Goal: Book appointment/travel/reservation

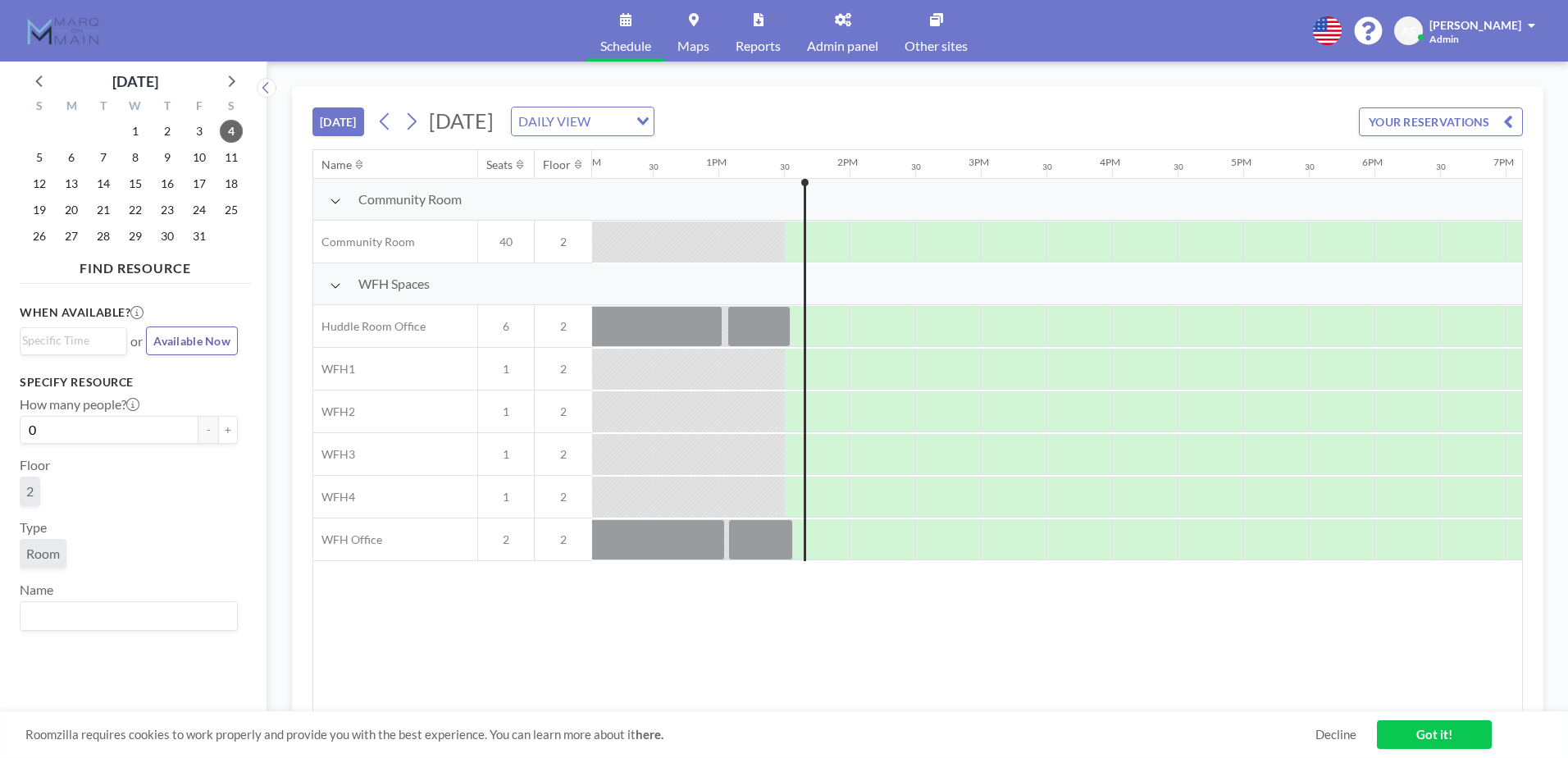
scroll to position [0, 1705]
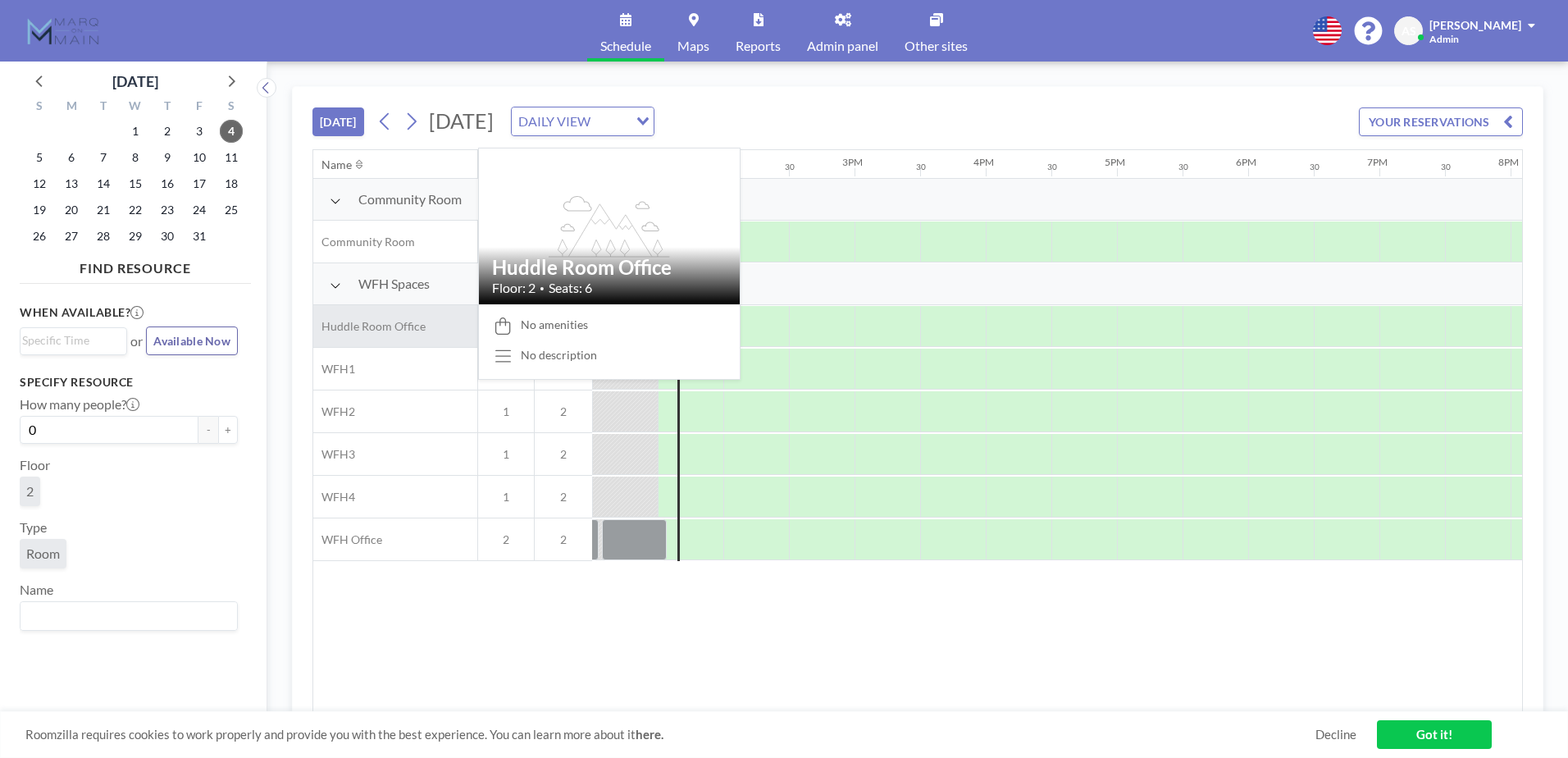
click at [364, 325] on span "Huddle Room Office" at bounding box center [369, 326] width 113 height 15
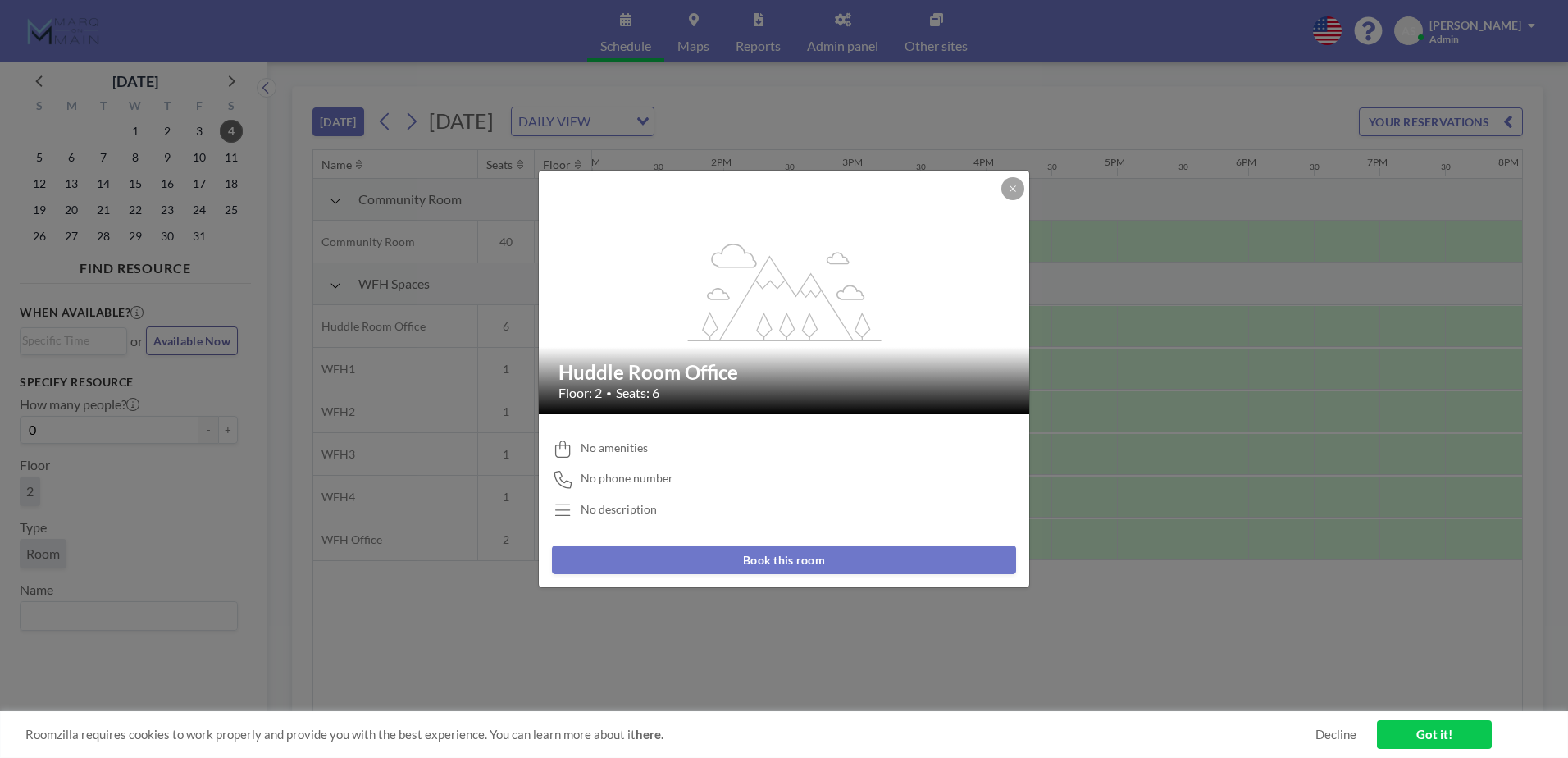
click at [805, 553] on button "Book this room" at bounding box center [784, 559] width 464 height 28
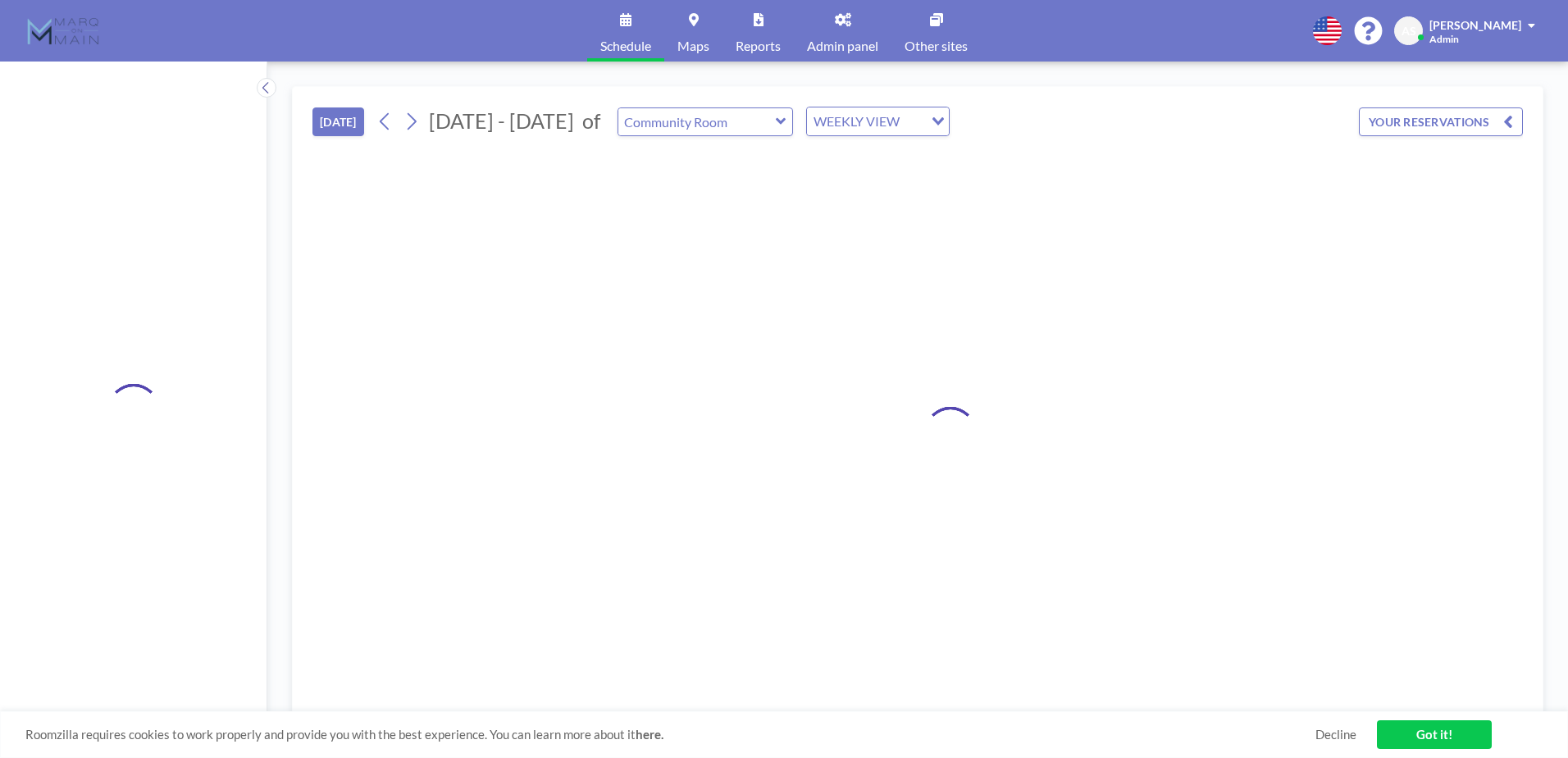
type input "Huddle Room Office"
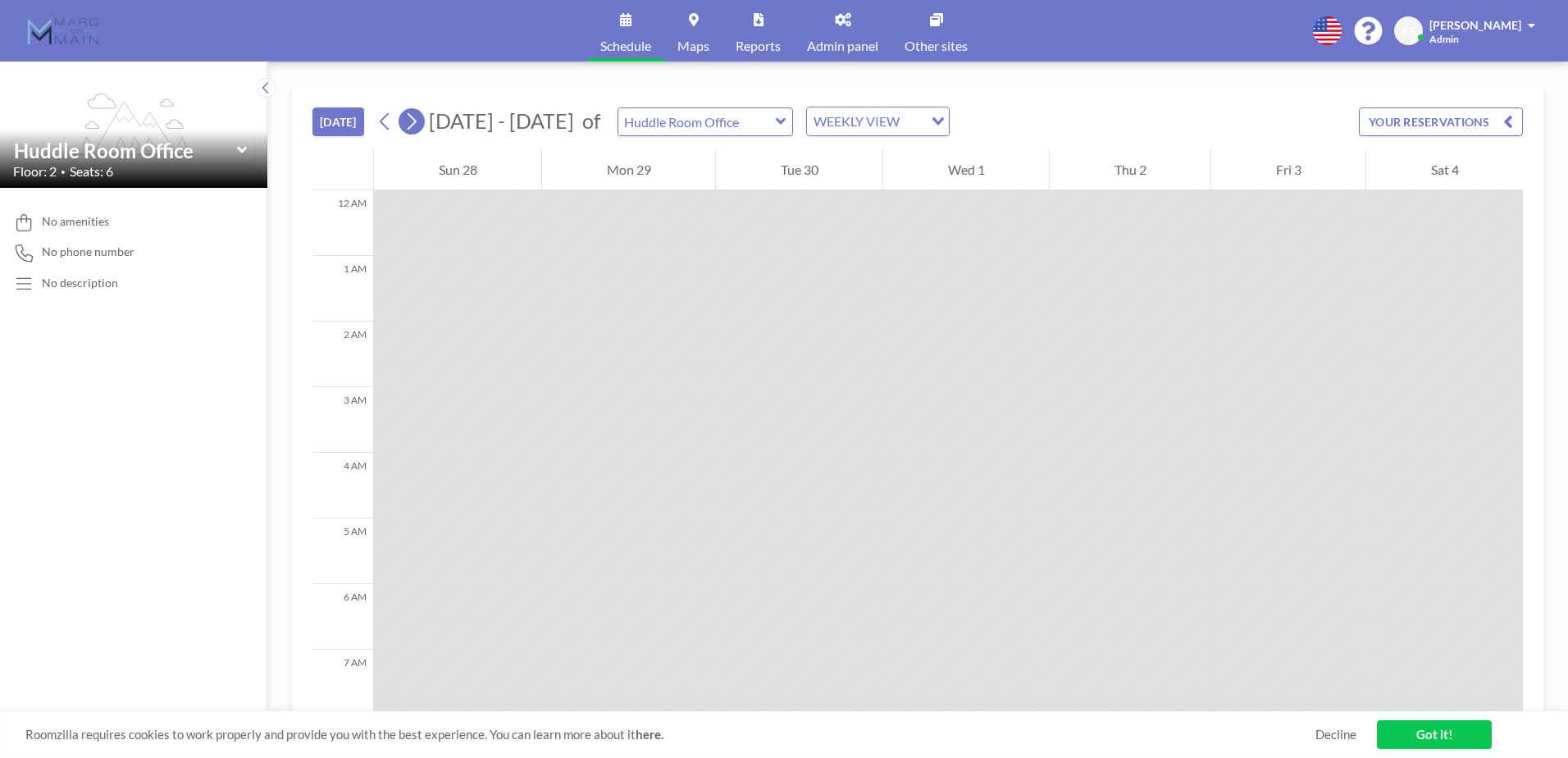
click at [408, 121] on icon at bounding box center [411, 121] width 16 height 25
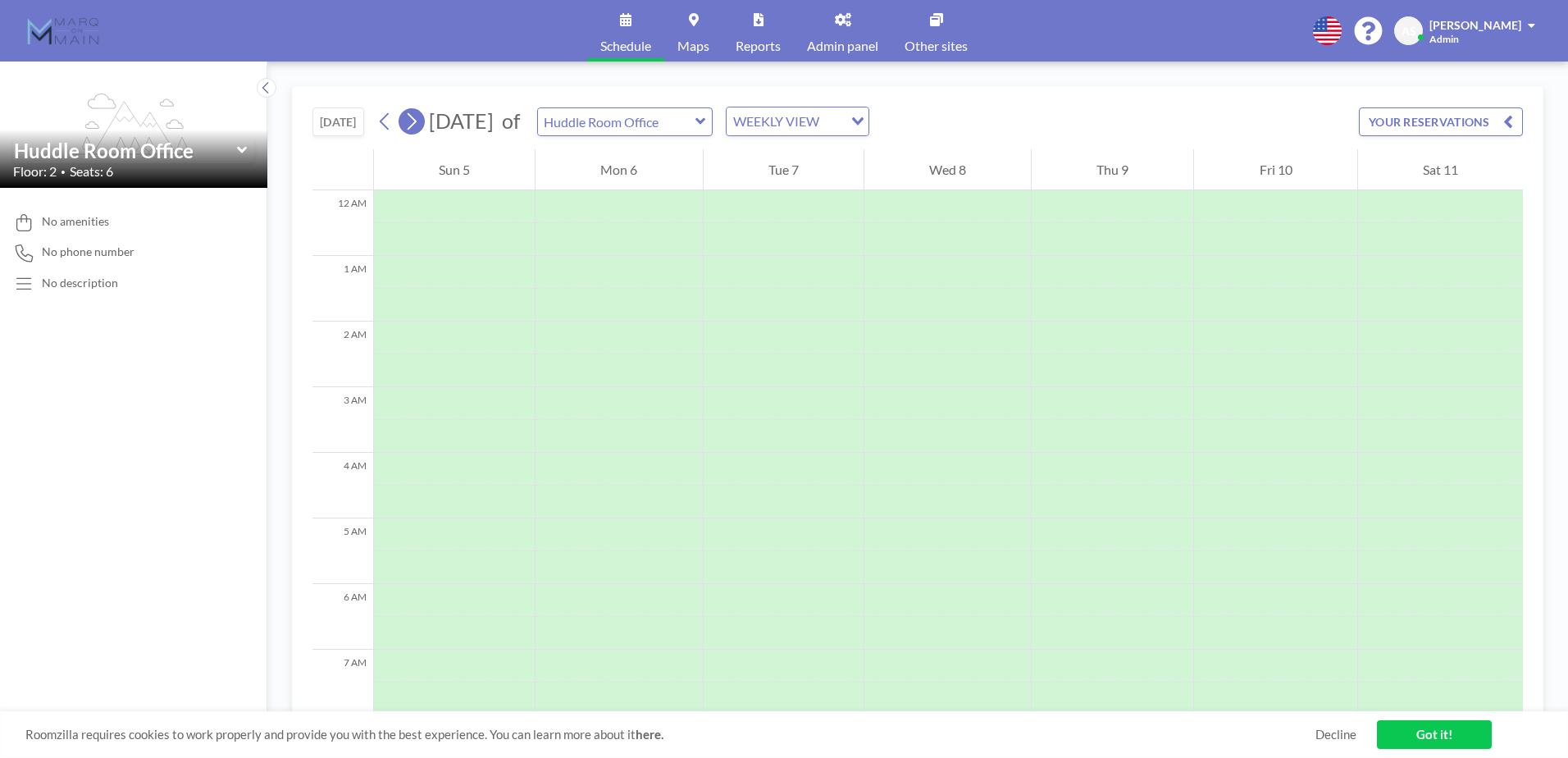
click at [408, 121] on icon at bounding box center [411, 121] width 16 height 25
click at [843, 126] on div "WEEKLY VIEW" at bounding box center [784, 119] width 116 height 25
drag, startPoint x: 1021, startPoint y: 116, endPoint x: 980, endPoint y: 119, distance: 41.1
click at [1021, 115] on div "[DATE] [DATE] of Huddle Room Office WEEKLY VIEW Loading... YOUR RESERVATIONS" at bounding box center [917, 118] width 1211 height 62
click at [423, 118] on button at bounding box center [411, 121] width 27 height 27
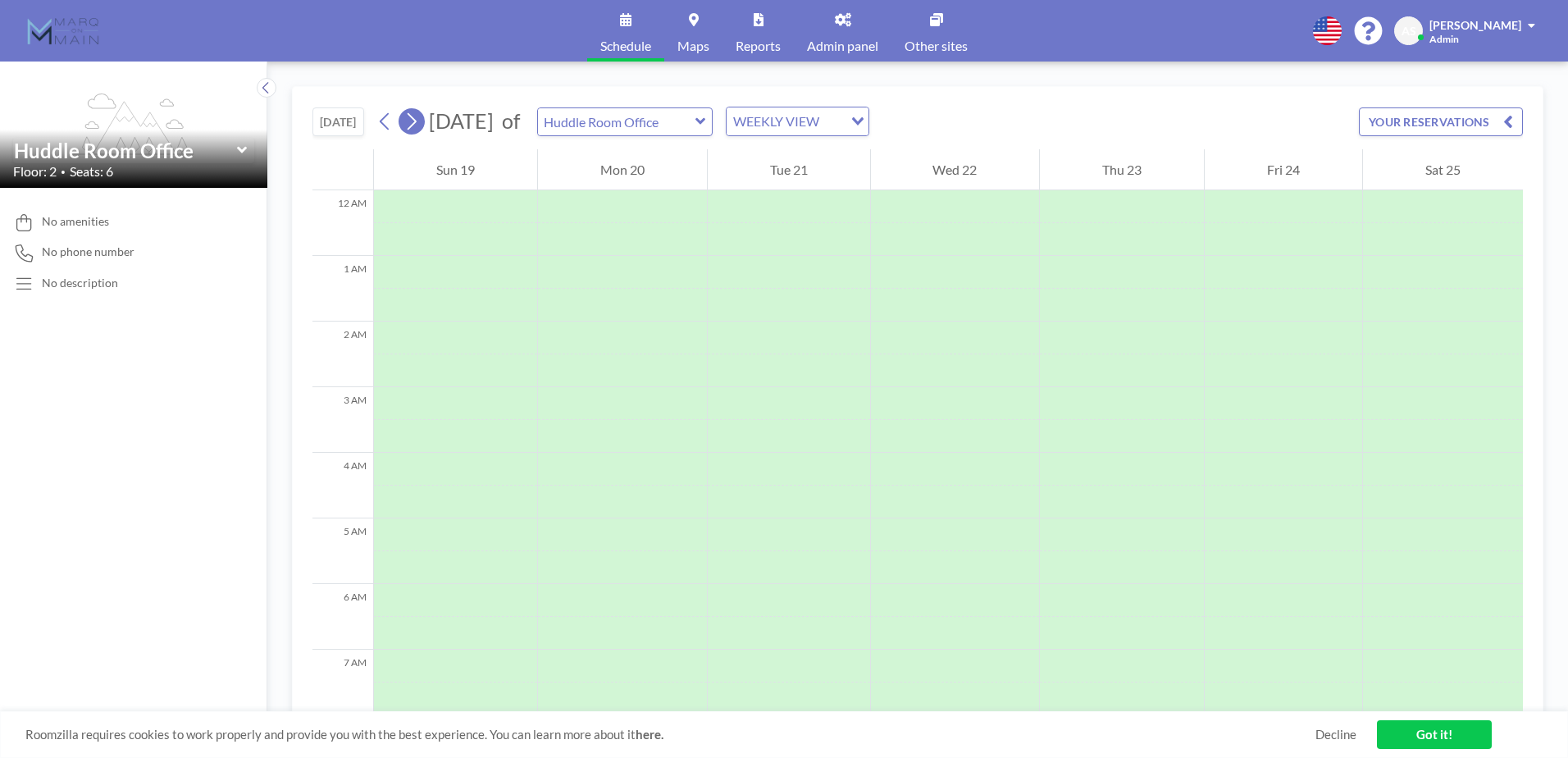
click at [423, 118] on button at bounding box center [411, 121] width 27 height 27
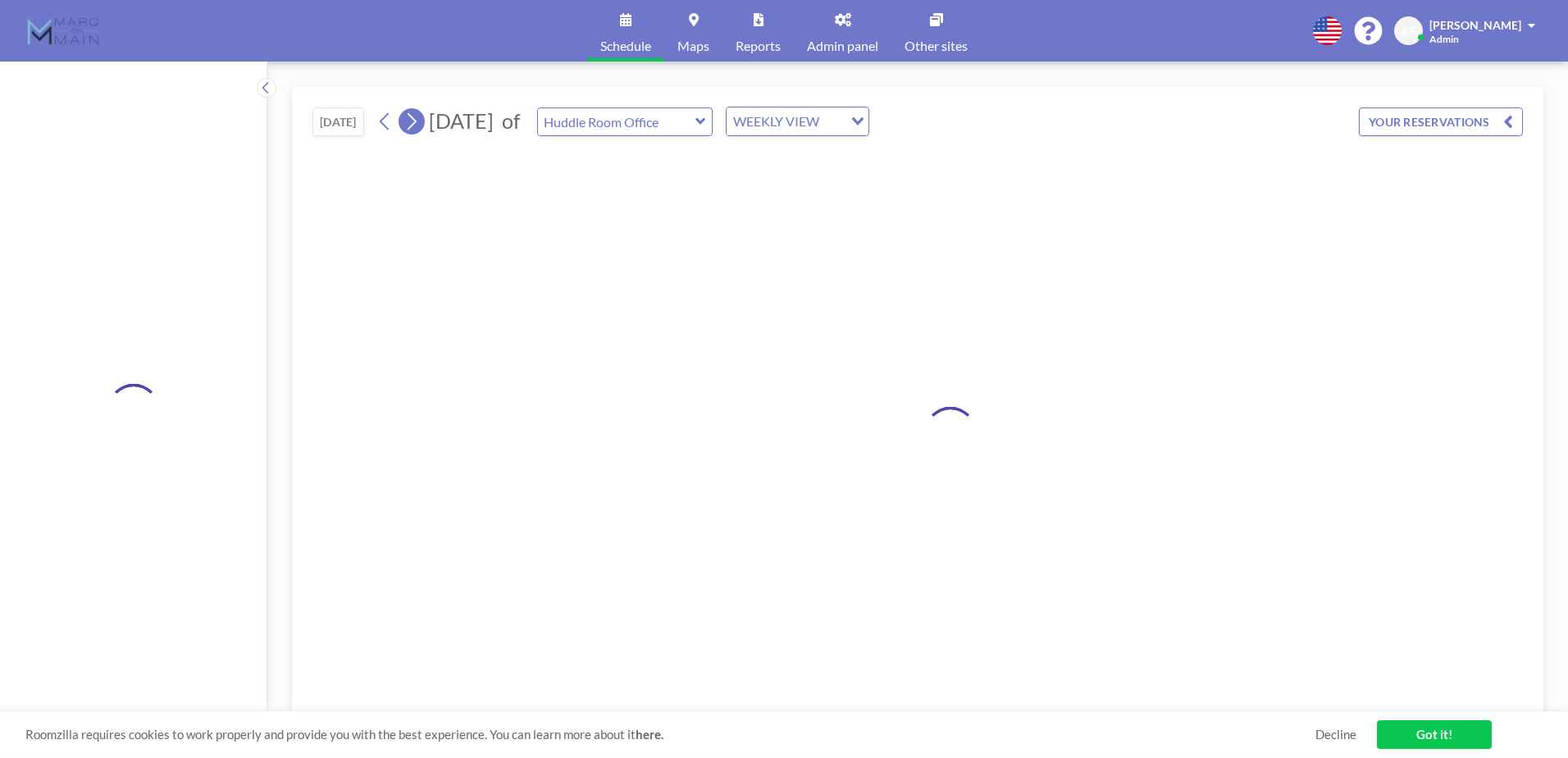
click at [423, 118] on button at bounding box center [411, 121] width 27 height 27
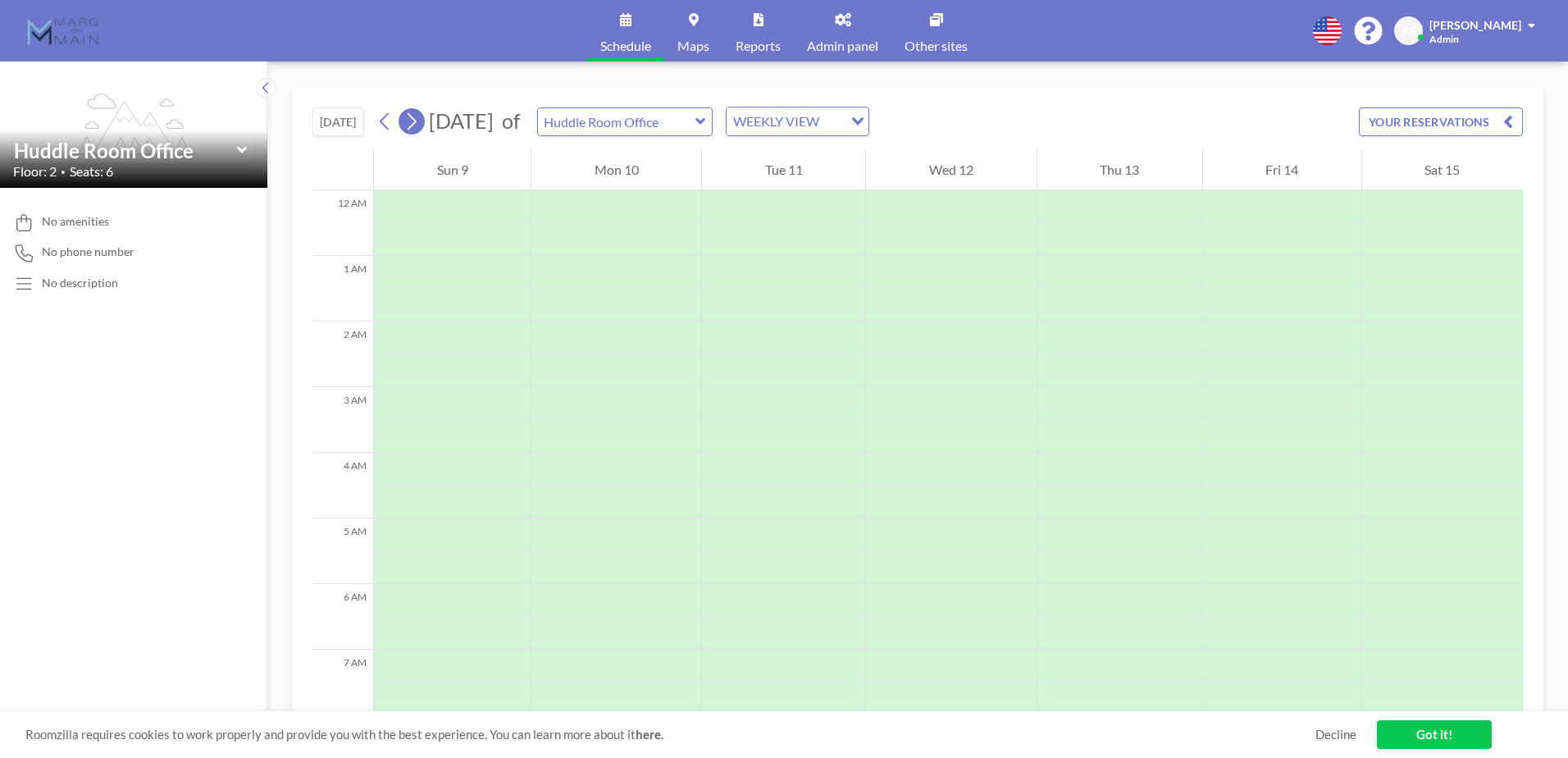
click at [423, 118] on button at bounding box center [411, 121] width 27 height 27
click at [378, 125] on button at bounding box center [385, 121] width 27 height 27
click at [378, 124] on button at bounding box center [385, 121] width 27 height 27
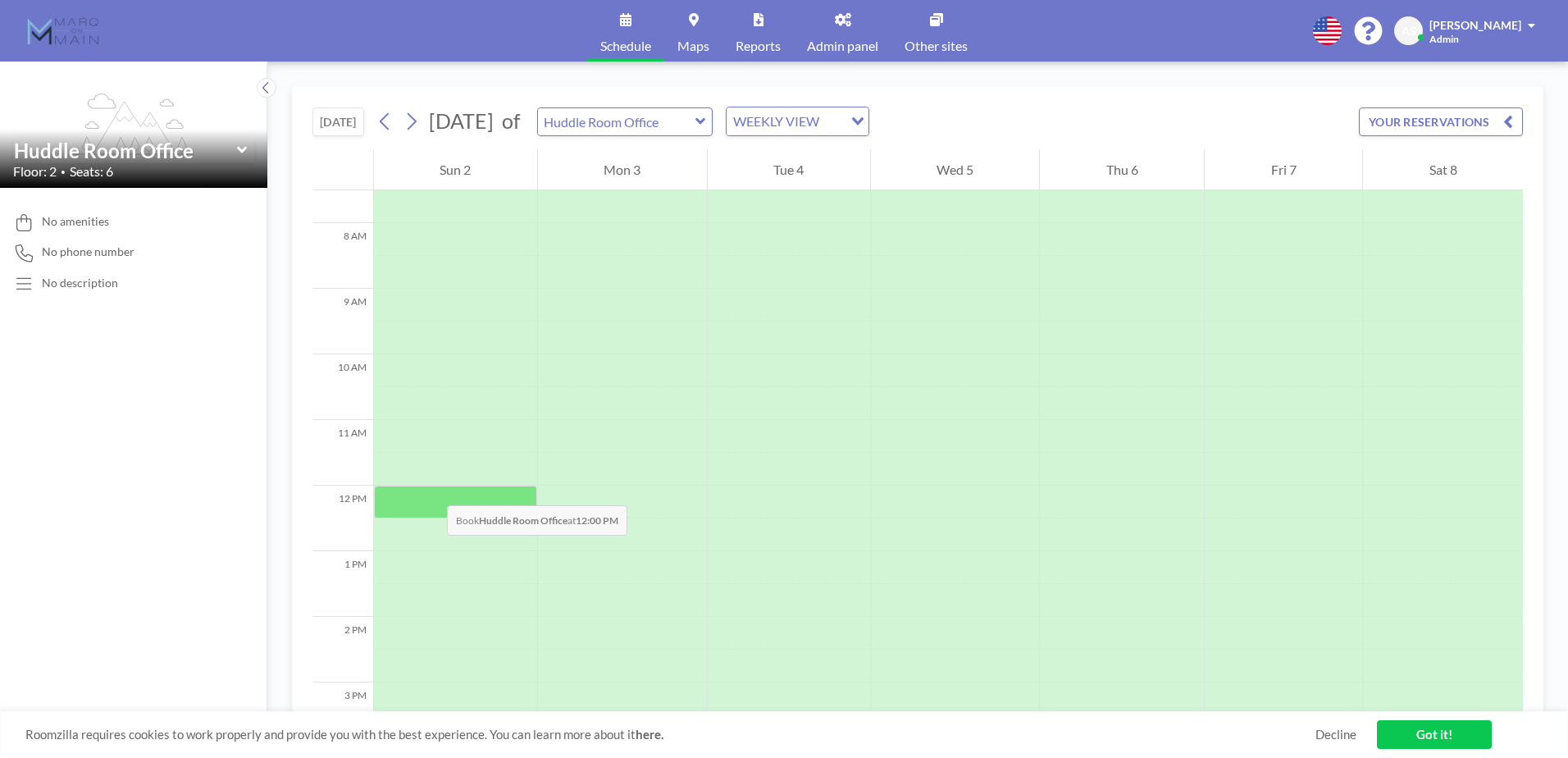
click at [431, 489] on div at bounding box center [455, 502] width 163 height 33
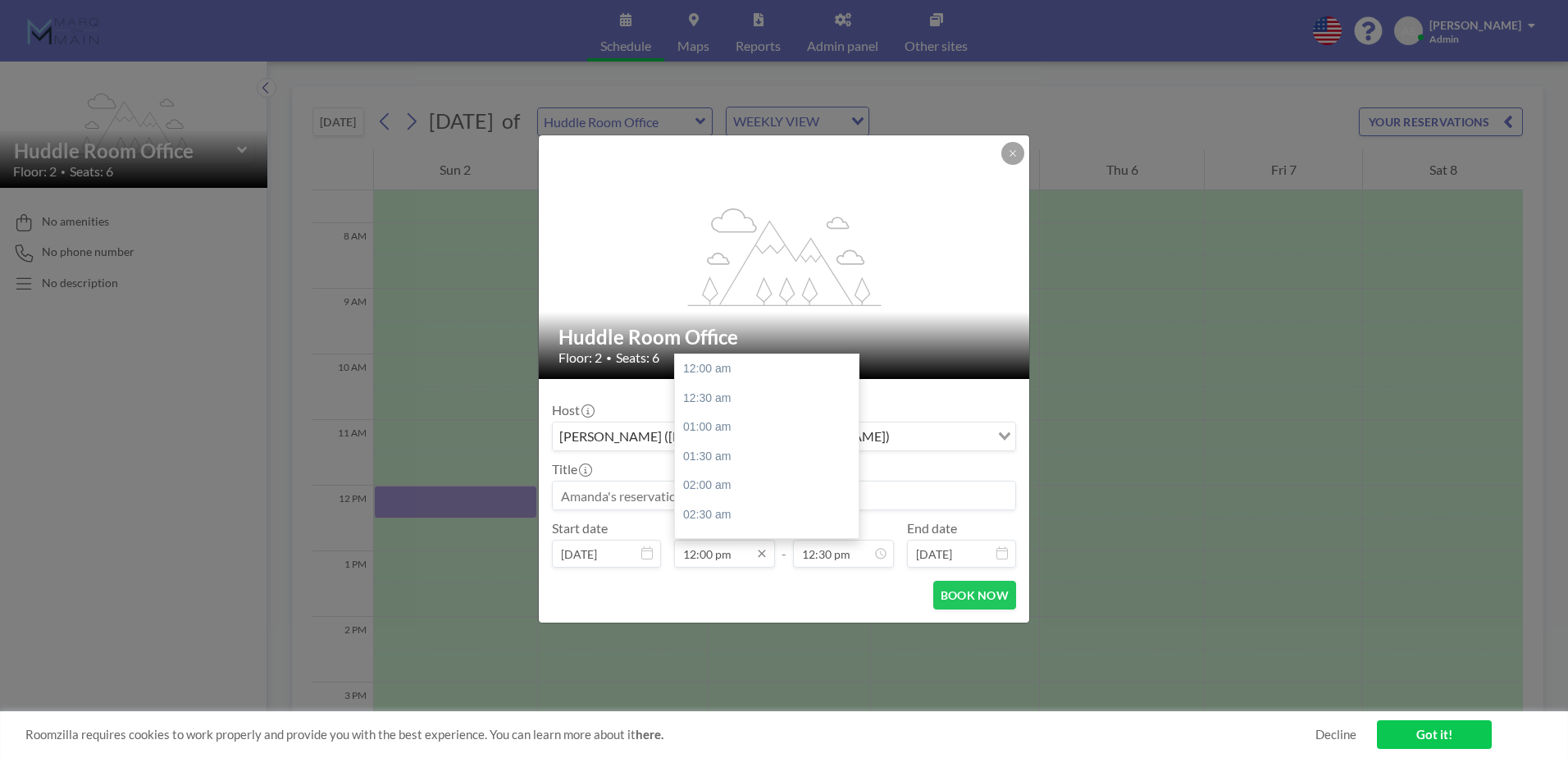
scroll to position [700, 0]
click at [706, 554] on input "12:00 pm" at bounding box center [724, 554] width 101 height 27
drag, startPoint x: 696, startPoint y: 552, endPoint x: 698, endPoint y: 566, distance: 14.1
click at [696, 551] on input "12:00 pm" at bounding box center [724, 554] width 101 height 27
click at [738, 557] on input "11:00 pm" at bounding box center [724, 554] width 101 height 27
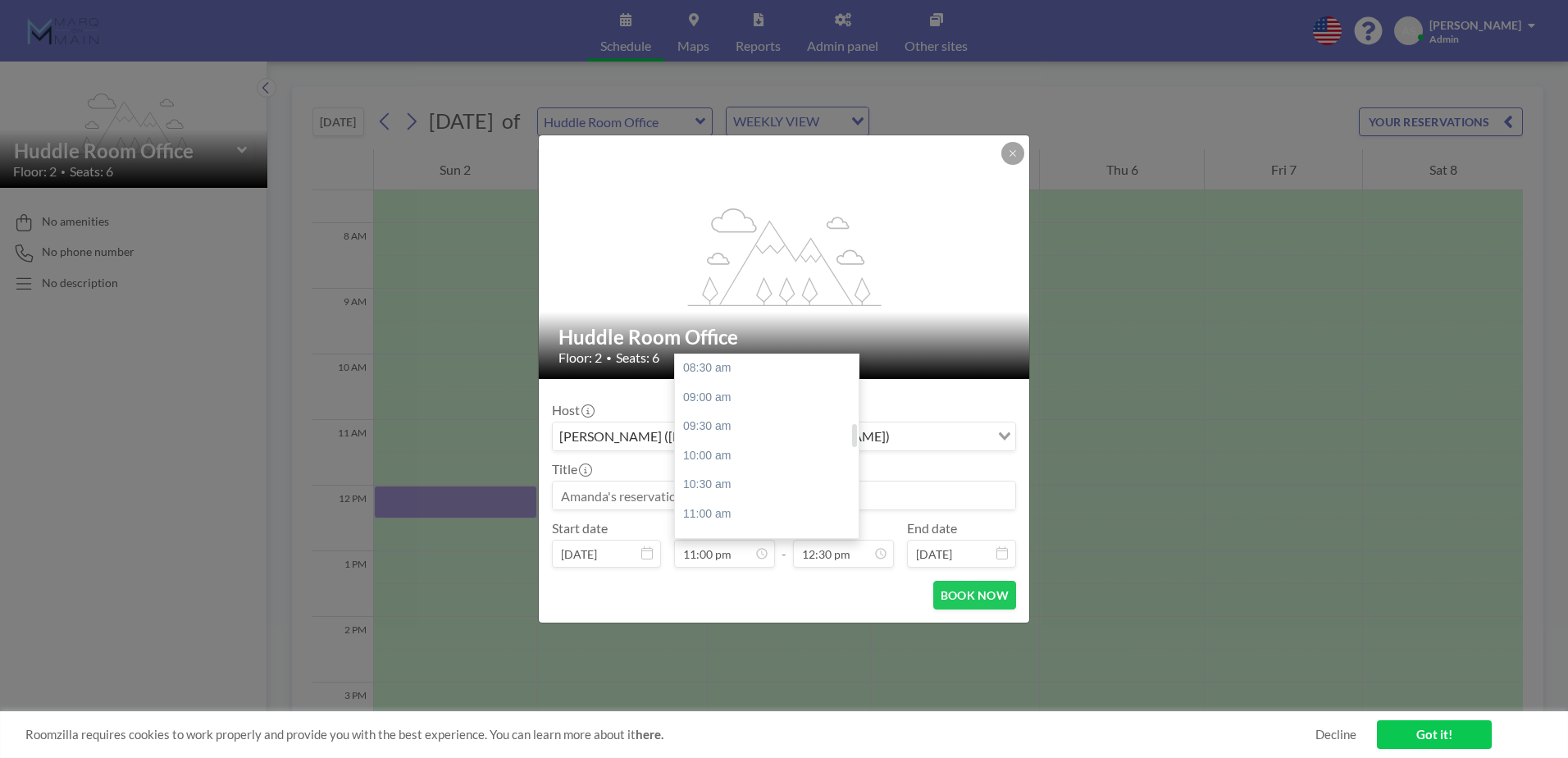
scroll to position [536, 0]
type input "11:00 pm"
click at [743, 473] on div "Host [PERSON_NAME] ([EMAIL_ADDRESS][DOMAIN_NAME]) Loading... Title Start date […" at bounding box center [784, 479] width 464 height 175
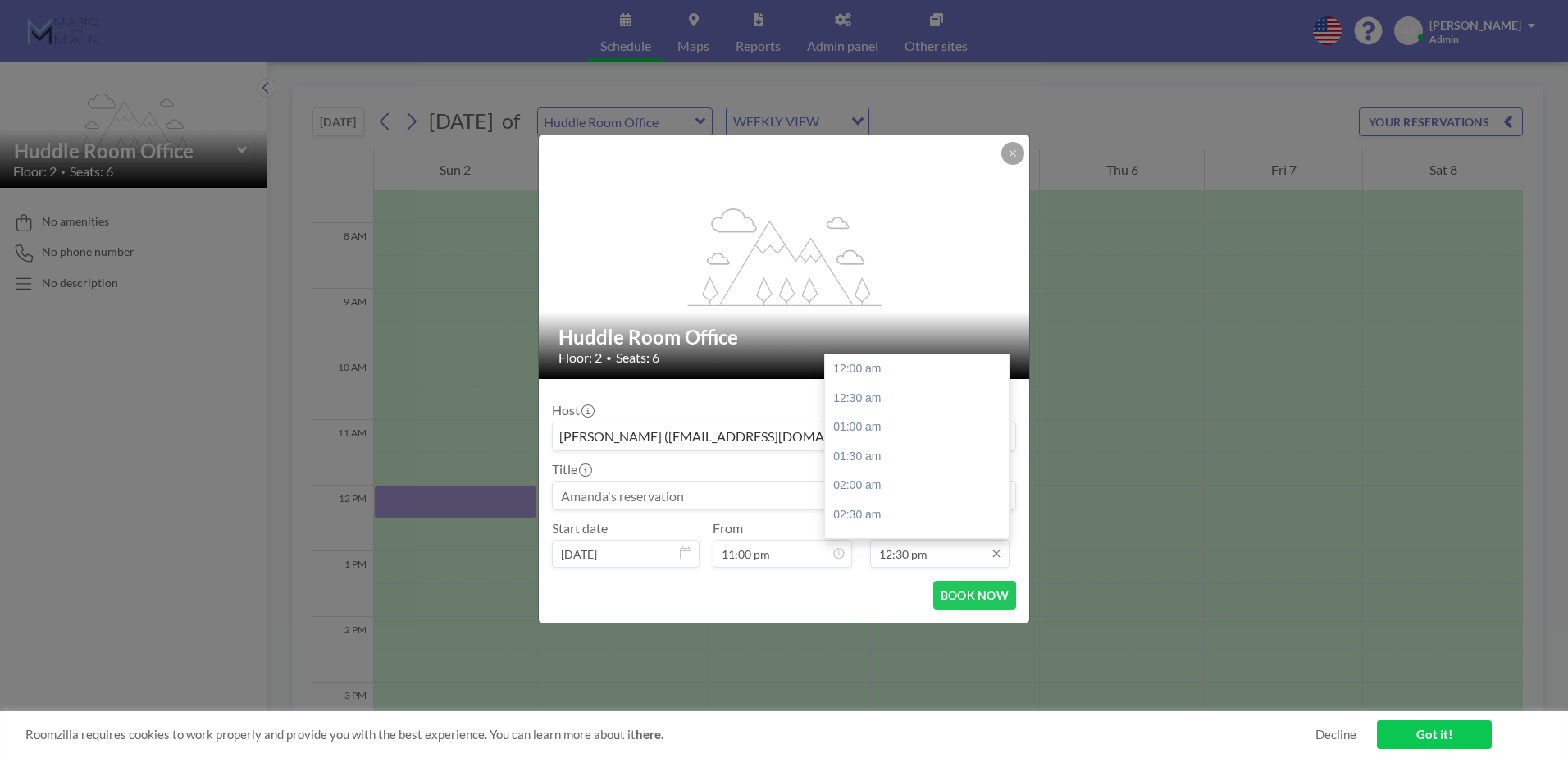
scroll to position [730, 0]
click at [880, 398] on div "01:00 pm" at bounding box center [920, 398] width 192 height 29
type input "01:00 pm"
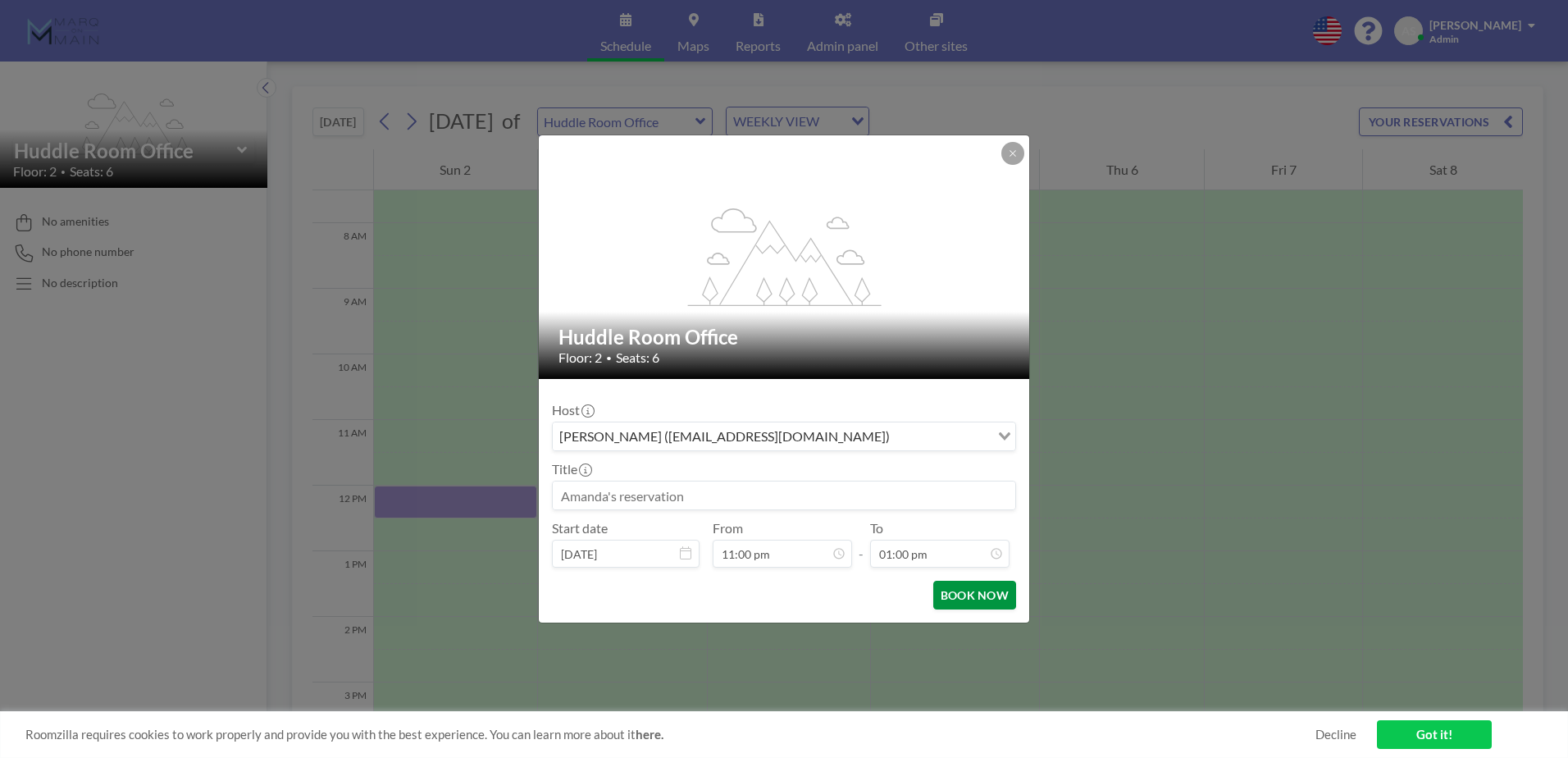
click at [975, 598] on button "BOOK NOW" at bounding box center [974, 594] width 82 height 28
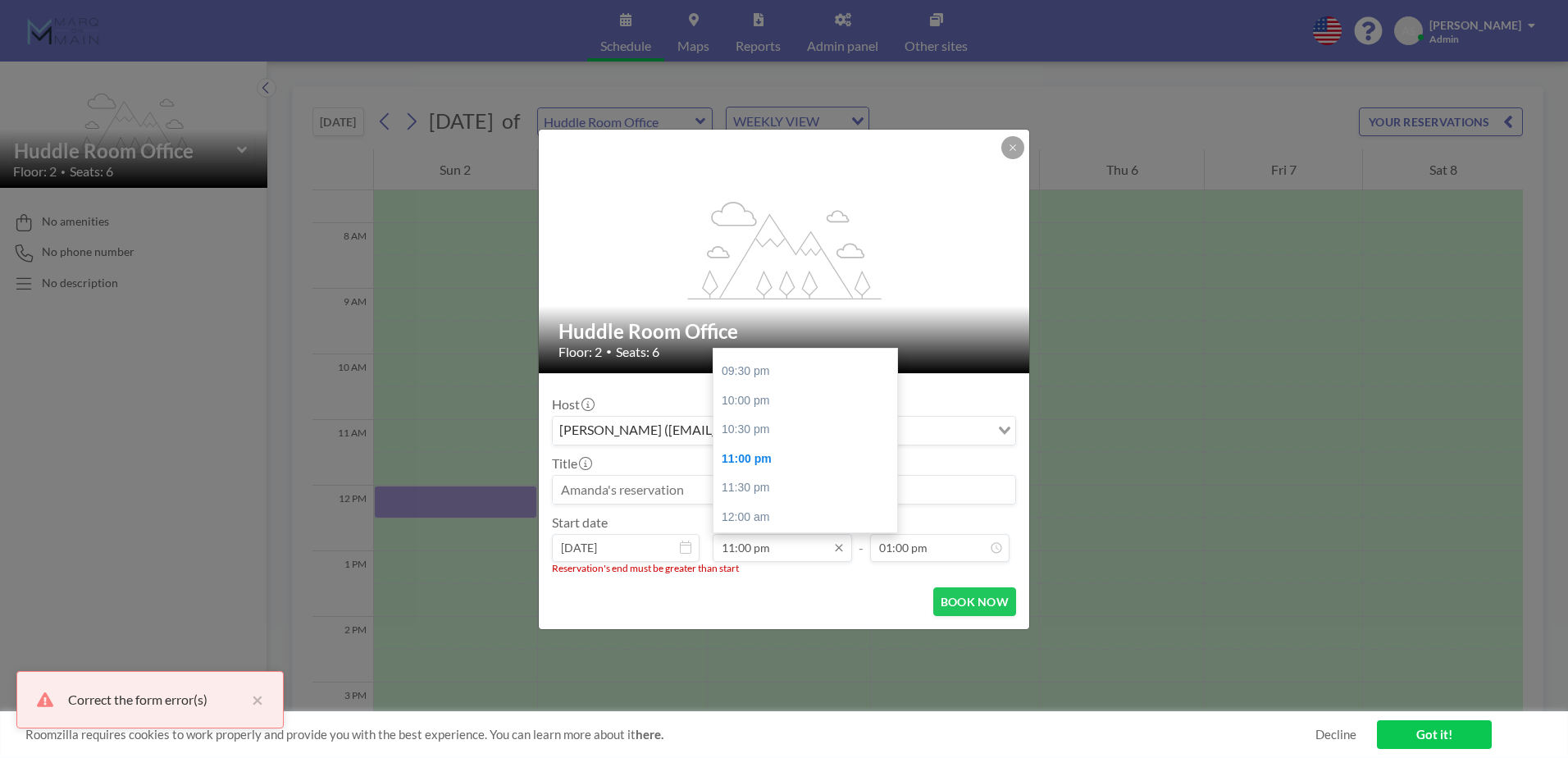
click at [794, 549] on input "11:00 pm" at bounding box center [782, 547] width 139 height 27
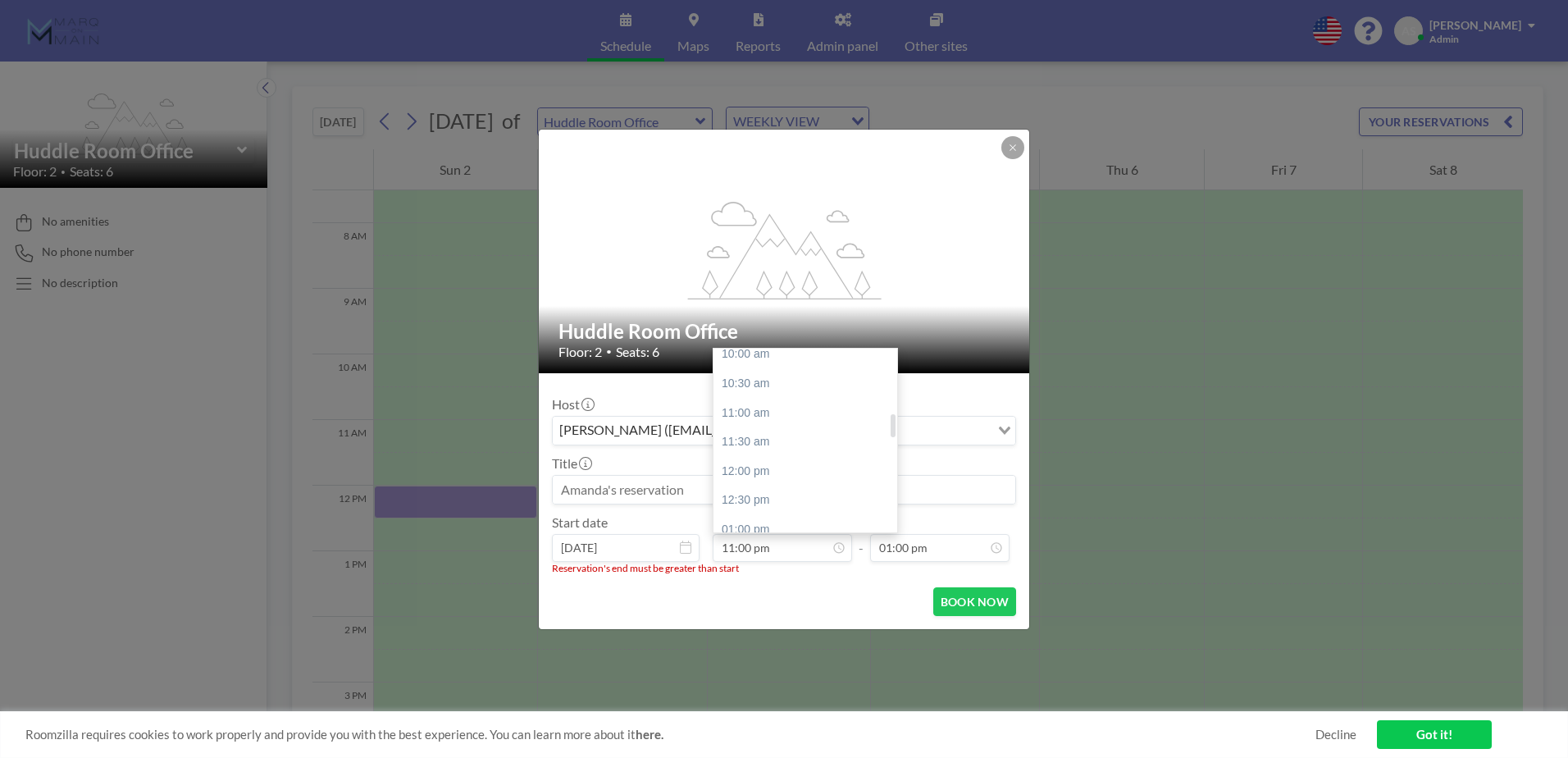
scroll to position [509, 0]
click at [788, 494] on div "11:00 am" at bounding box center [808, 497] width 192 height 29
type input "11:00 am"
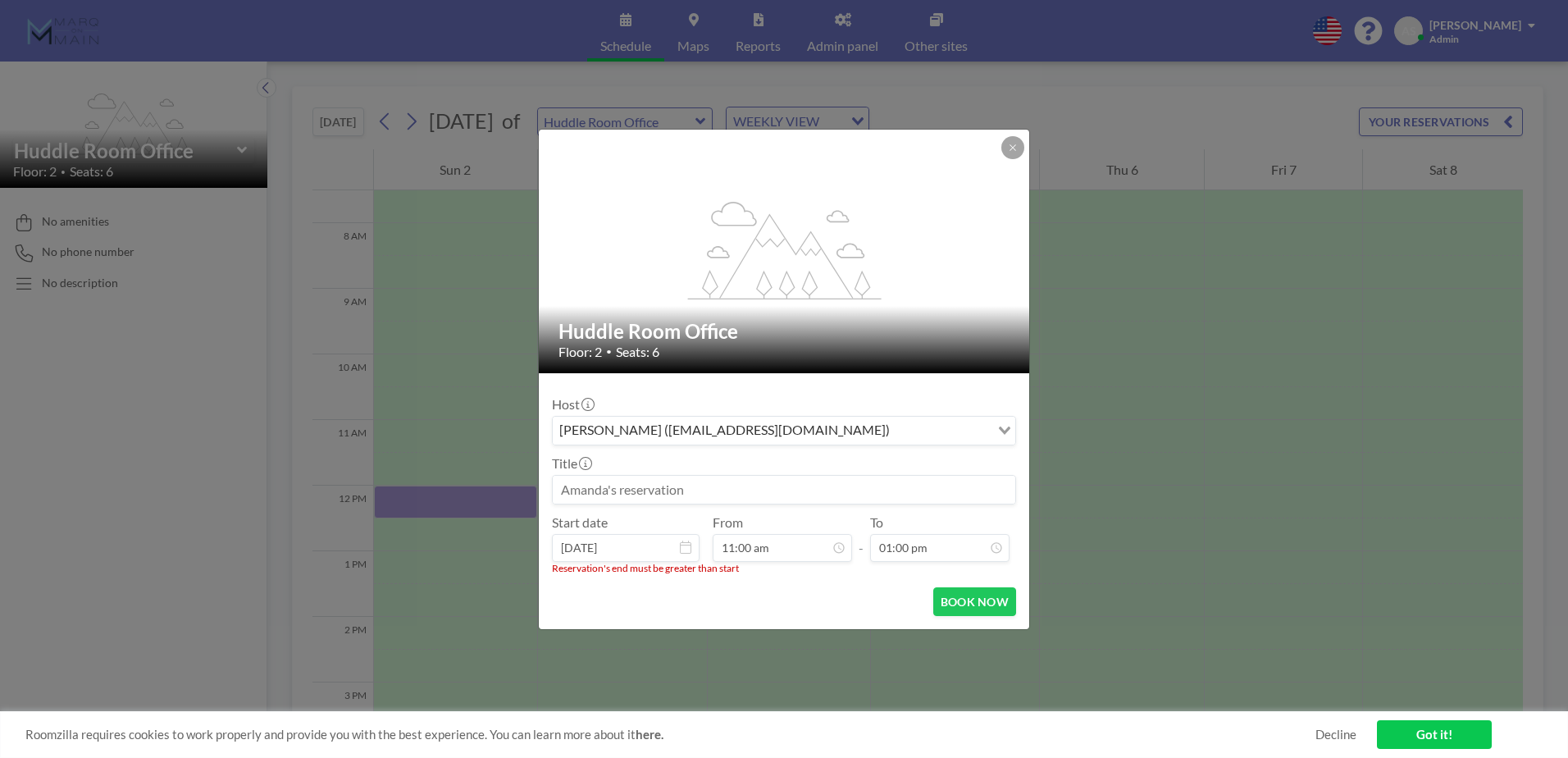
scroll to position [759, 0]
click at [1003, 608] on button "BOOK NOW" at bounding box center [974, 601] width 82 height 28
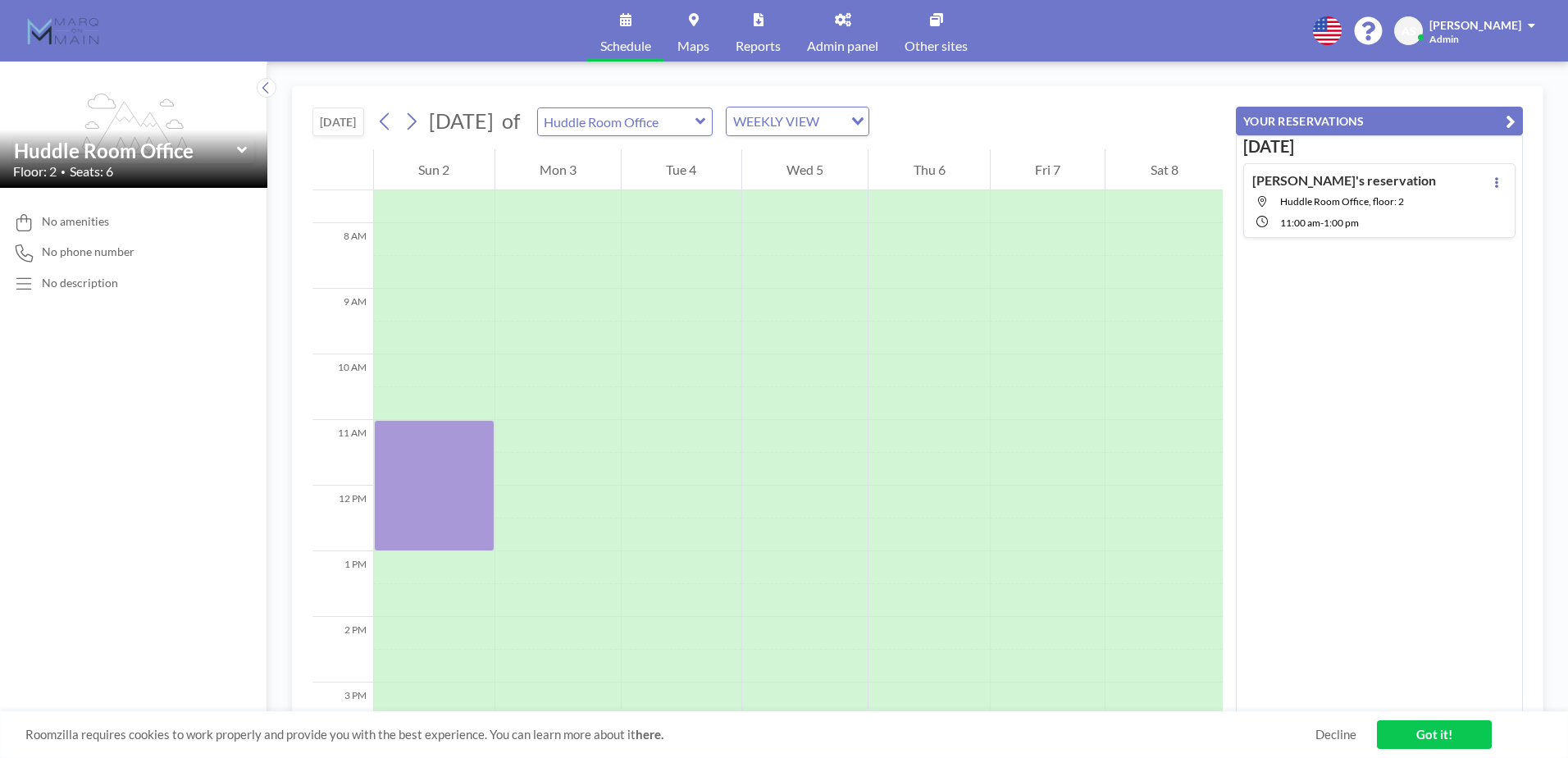
click at [337, 114] on button "[DATE]" at bounding box center [338, 121] width 51 height 28
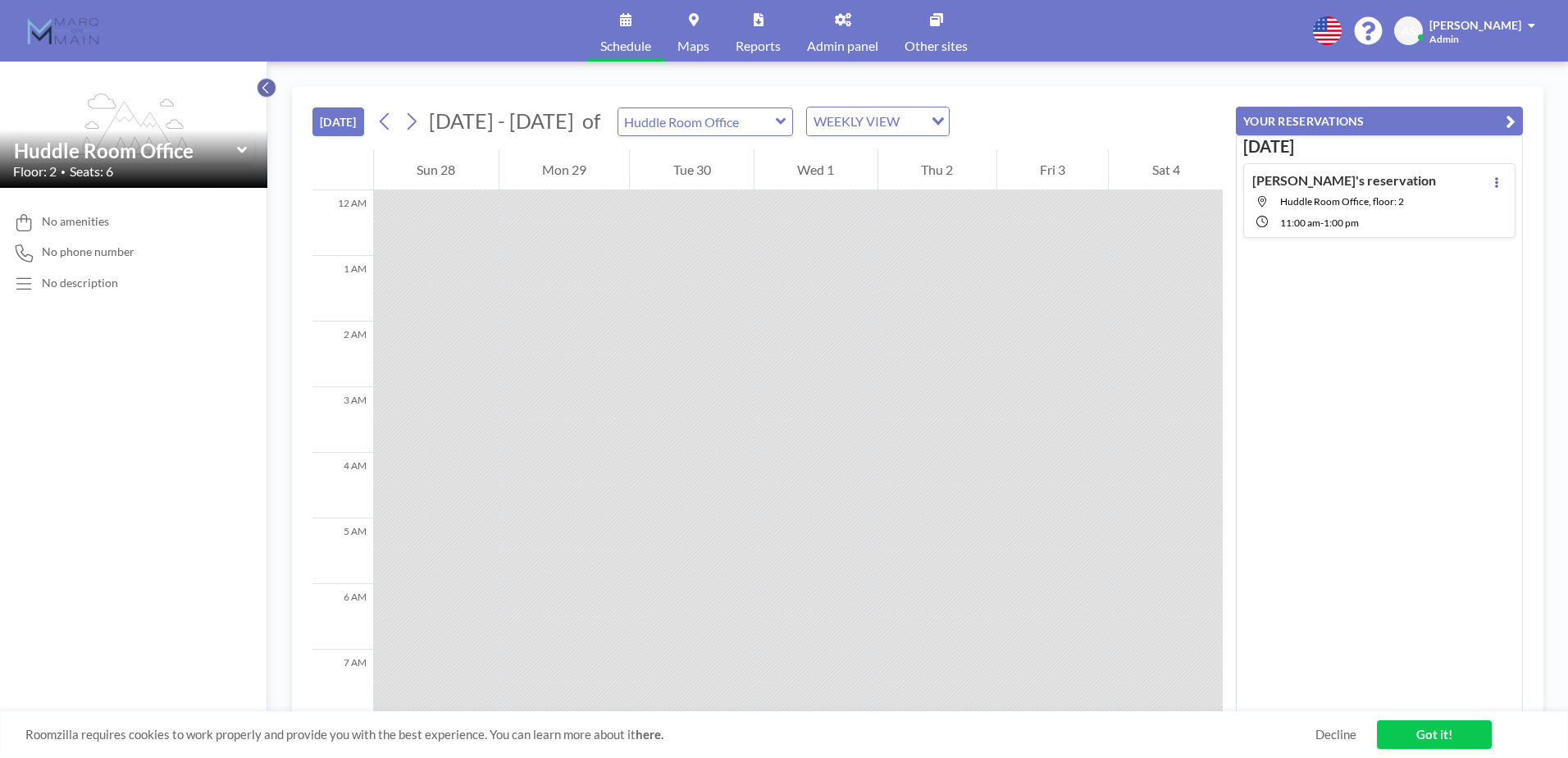
click at [270, 93] on icon at bounding box center [266, 88] width 11 height 16
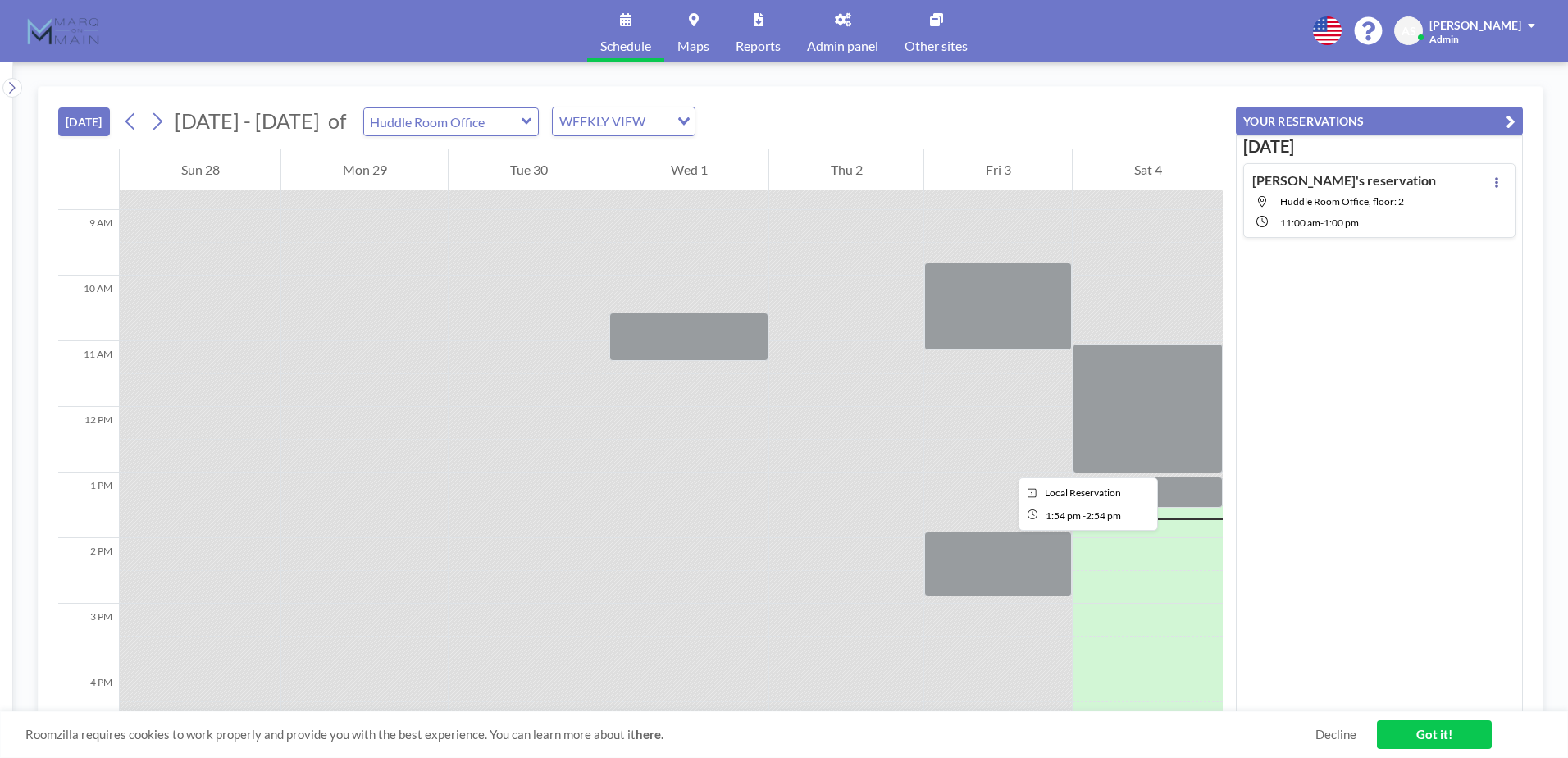
scroll to position [568, 0]
click at [138, 128] on icon at bounding box center [130, 121] width 16 height 25
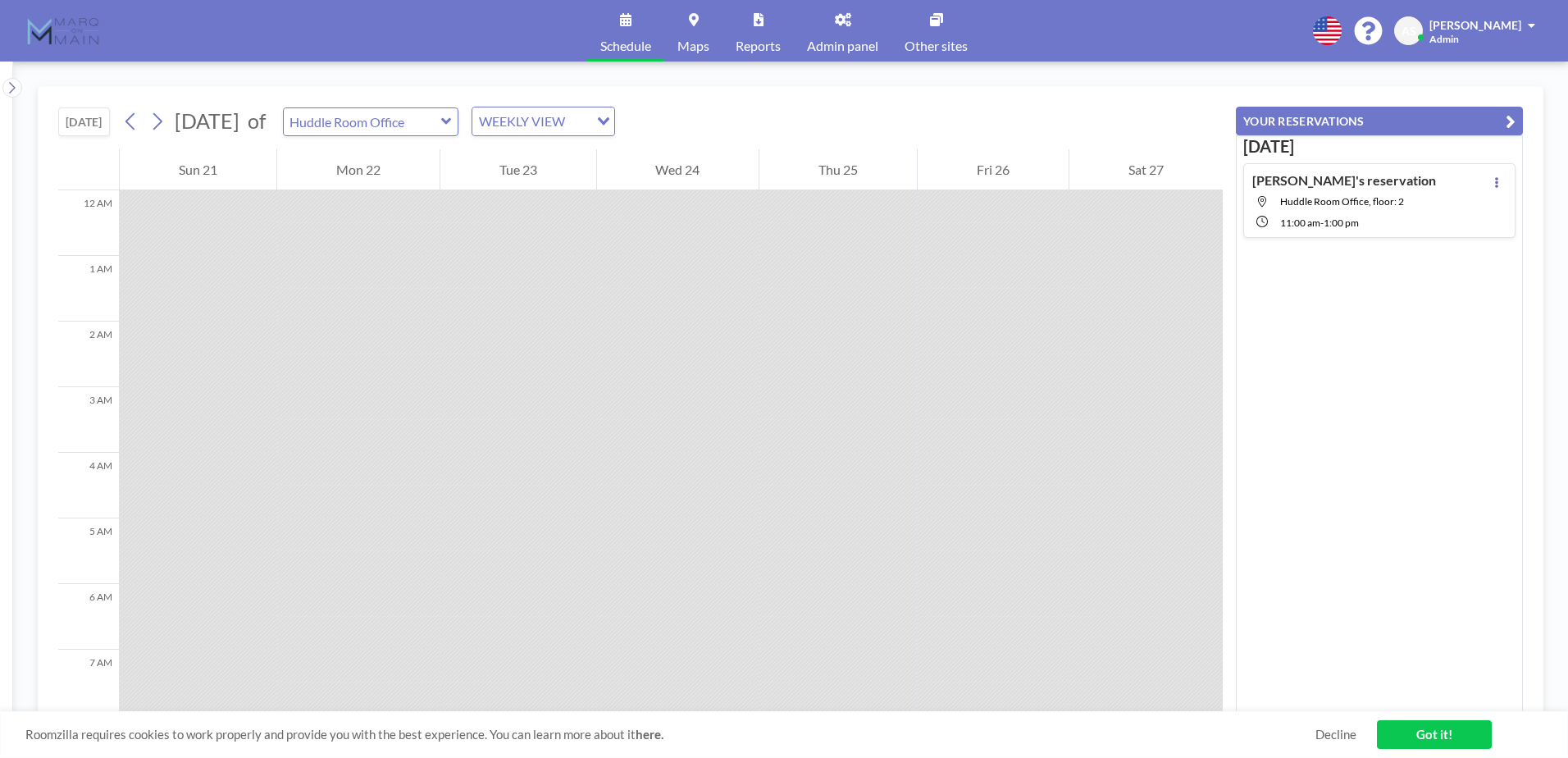
click at [89, 33] on img at bounding box center [63, 31] width 74 height 33
click at [441, 126] on input "text" at bounding box center [363, 122] width 158 height 27
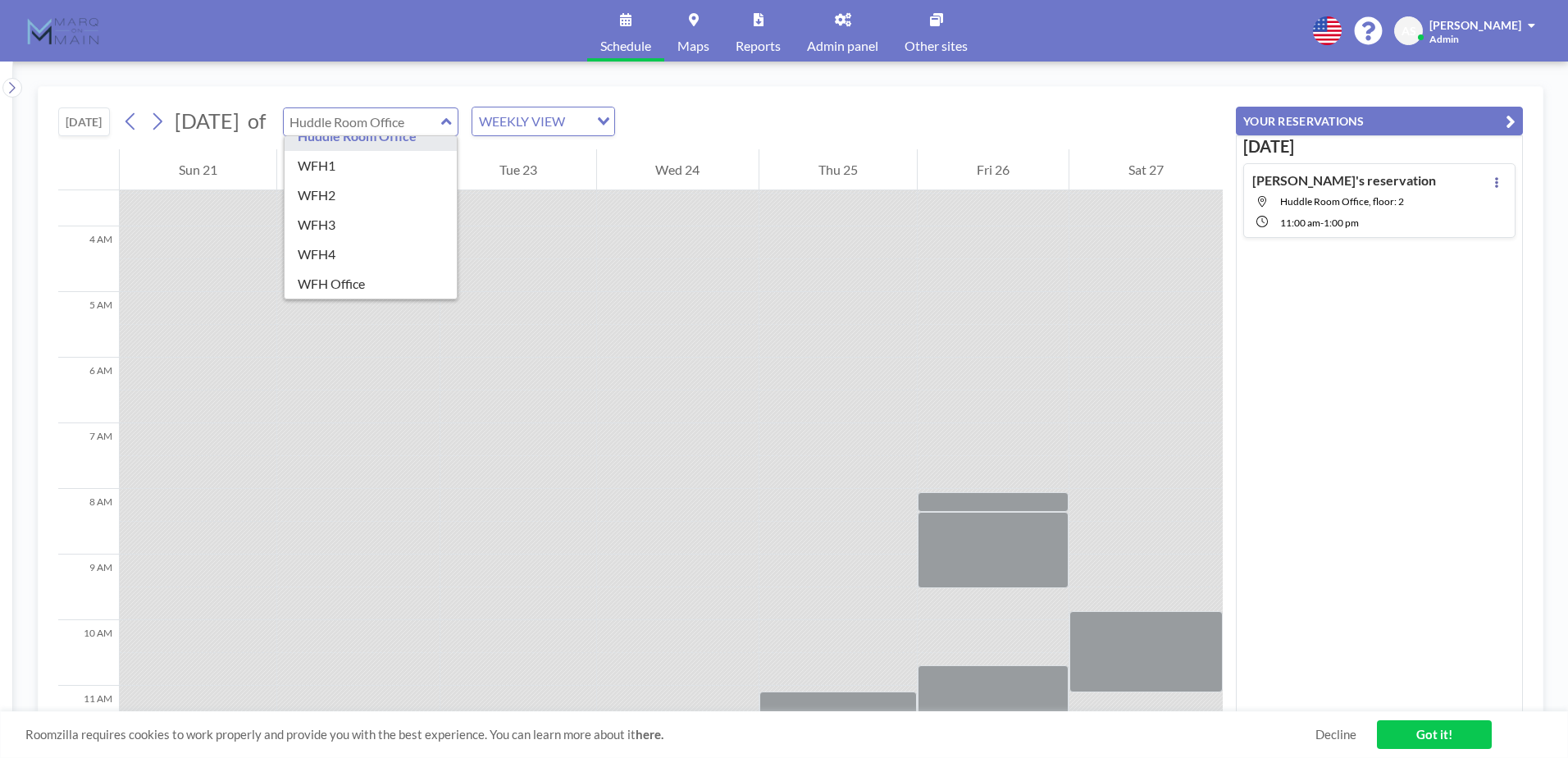
scroll to position [0, 0]
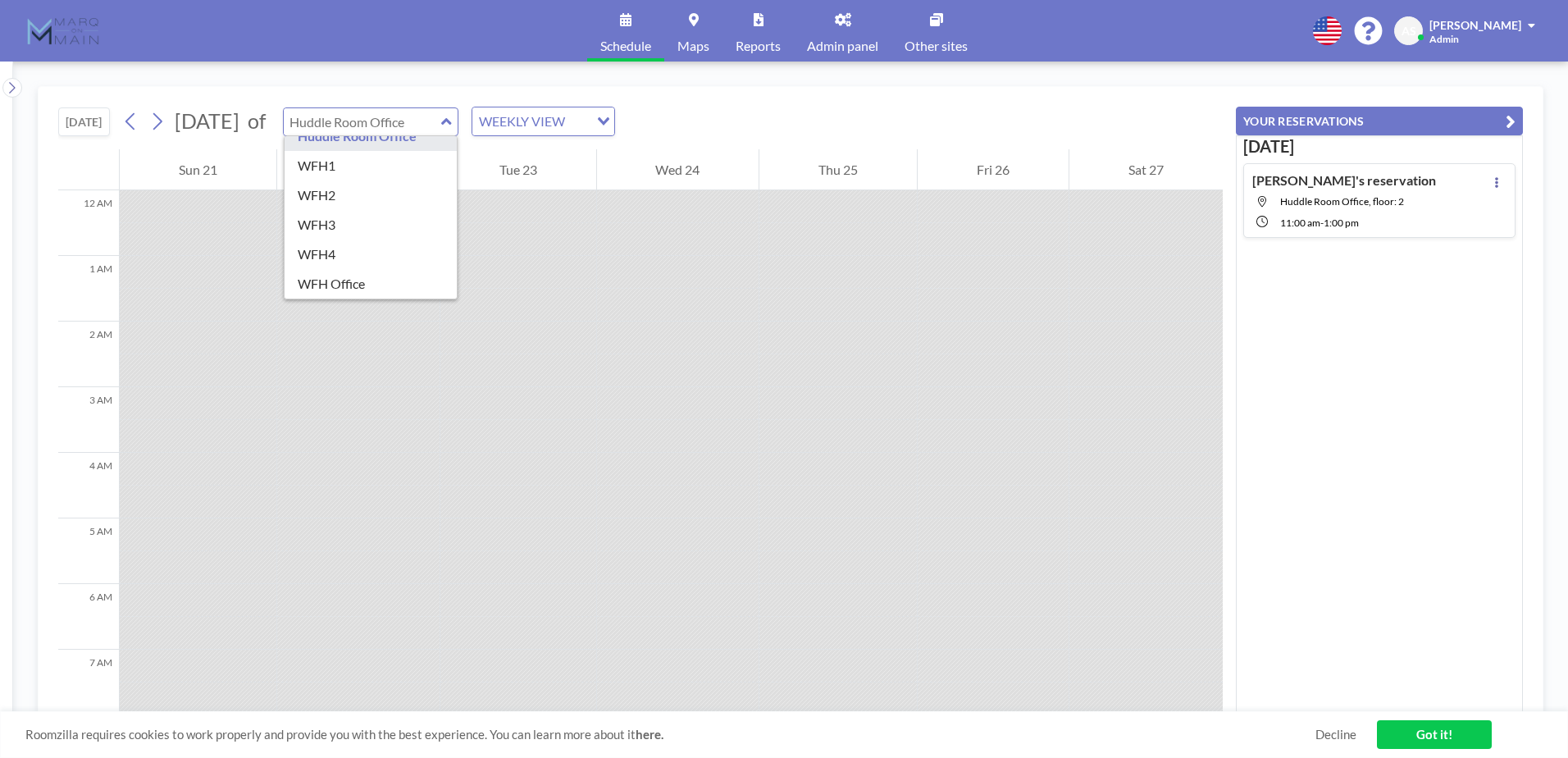
type input "Huddle Room Office"
click at [1344, 737] on link "Decline" at bounding box center [1335, 734] width 41 height 16
